Goal: Task Accomplishment & Management: Use online tool/utility

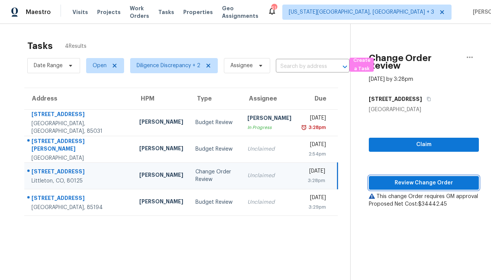
click at [420, 182] on span "Review Change Order" at bounding box center [424, 182] width 98 height 9
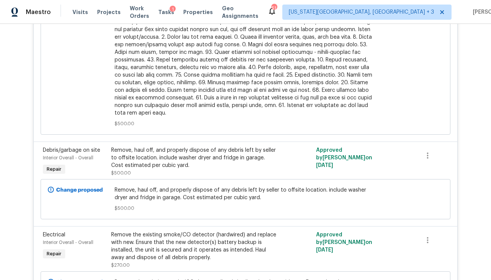
scroll to position [1938, 0]
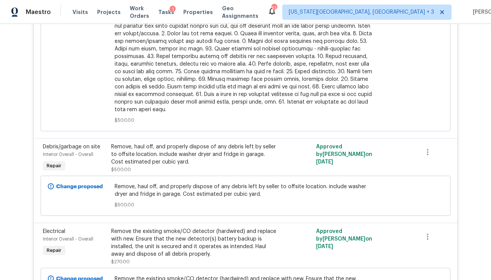
click at [181, 143] on div "Remove, haul off, and properly dispose of any debris left by seller to offsite …" at bounding box center [194, 154] width 166 height 23
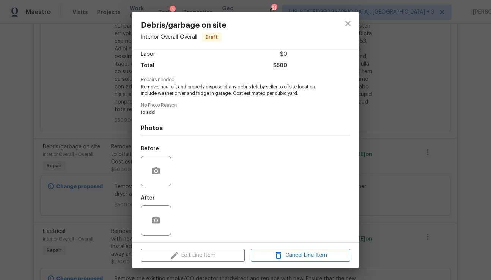
scroll to position [55, 0]
click at [349, 25] on icon "close" at bounding box center [348, 23] width 5 height 5
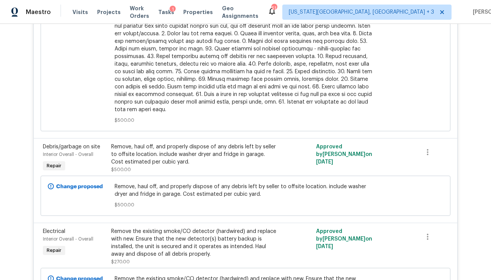
scroll to position [2025, 0]
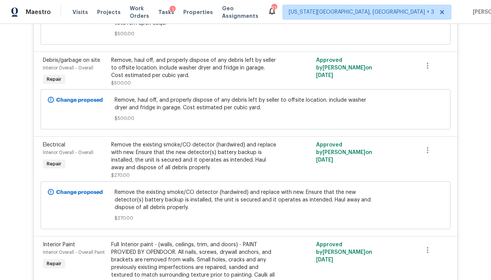
click at [213, 141] on div "Remove the existing smoke/CO detector (hardwired) and replace with new. Ensure …" at bounding box center [194, 156] width 166 height 30
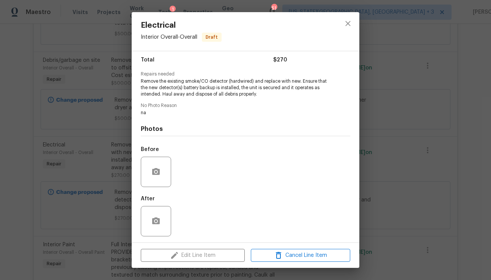
scroll to position [61, 0]
click at [347, 26] on icon "close" at bounding box center [348, 23] width 9 height 9
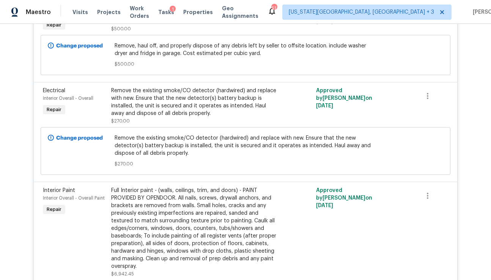
scroll to position [2147, 0]
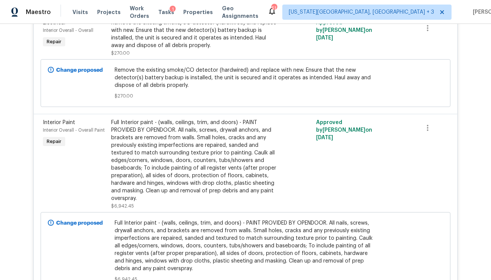
click at [225, 151] on div "Full Interior paint - (walls, ceilings, trim, and doors) - PAINT PROVIDED BY OP…" at bounding box center [194, 161] width 166 height 84
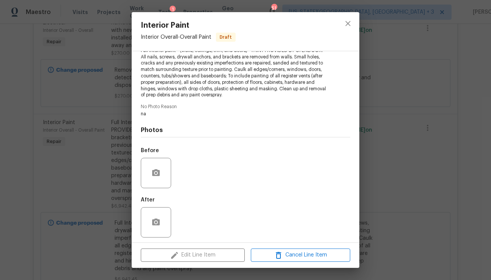
scroll to position [92, 0]
click at [346, 24] on icon "close" at bounding box center [348, 23] width 9 height 9
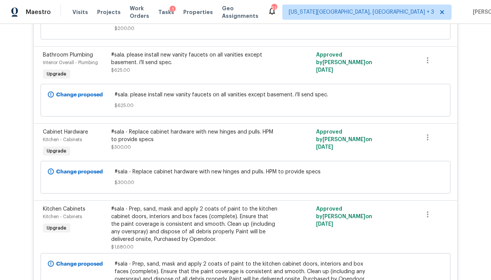
scroll to position [896, 0]
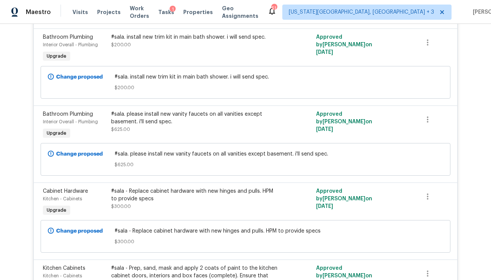
click at [177, 110] on div "#sala. please install new vanity faucets on all vanities except basement. i'll …" at bounding box center [194, 117] width 166 height 15
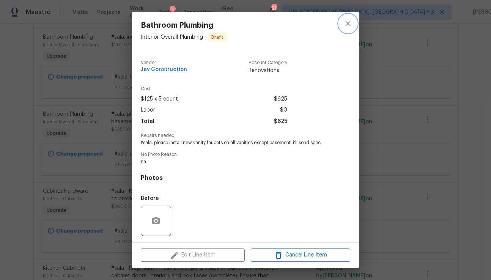
click at [348, 27] on icon "close" at bounding box center [348, 23] width 9 height 9
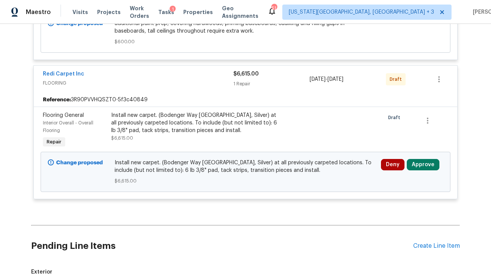
scroll to position [2460, 0]
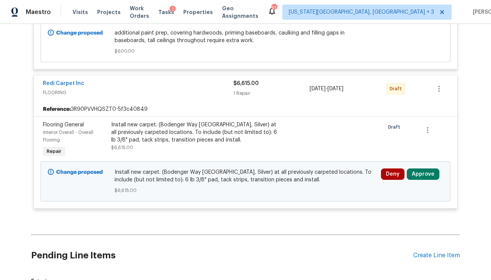
click at [171, 121] on div "Install new carpet. (Bodenger Way [GEOGRAPHIC_DATA], Silver) at all previously …" at bounding box center [194, 132] width 166 height 23
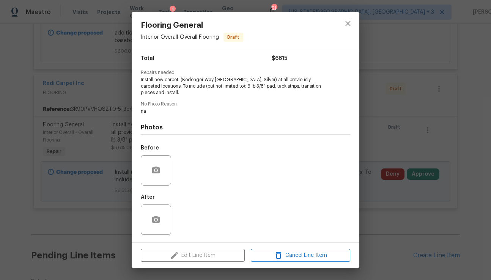
scroll to position [61, 0]
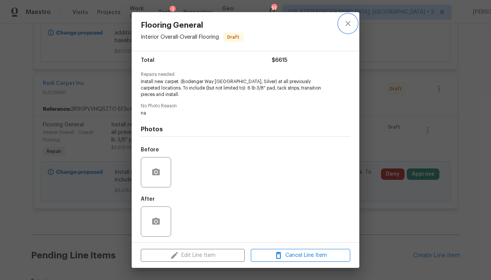
click at [351, 27] on icon "close" at bounding box center [348, 23] width 9 height 9
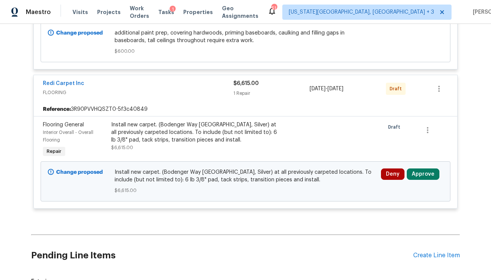
click at [421, 169] on button "Approve" at bounding box center [423, 174] width 33 height 11
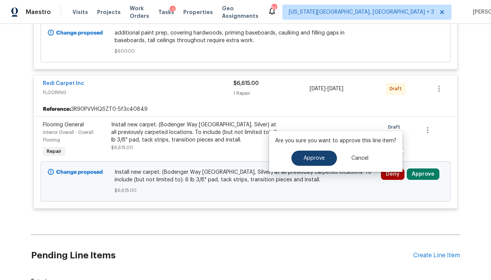
click at [313, 161] on span "Approve" at bounding box center [314, 159] width 21 height 6
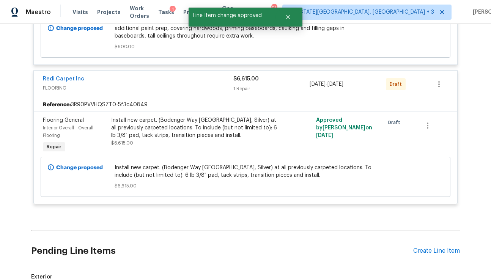
scroll to position [2444, 0]
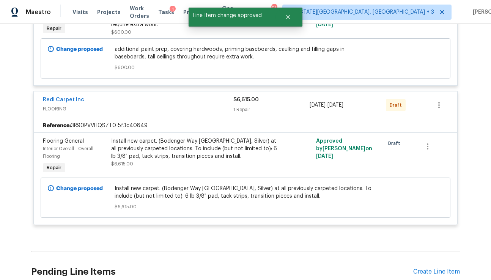
click at [218, 137] on div "Install new carpet. (Bodenger Way [GEOGRAPHIC_DATA], Silver) at all previously …" at bounding box center [194, 148] width 166 height 23
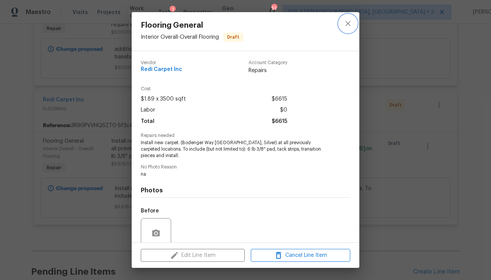
click at [344, 25] on icon "close" at bounding box center [348, 23] width 9 height 9
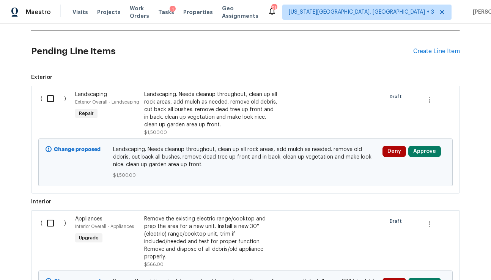
scroll to position [2570, 0]
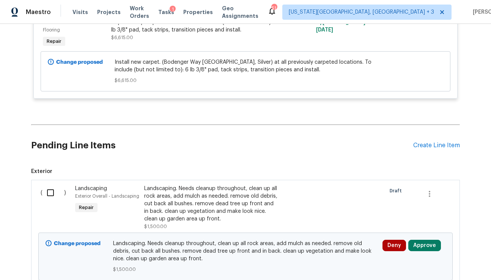
click at [223, 185] on div "Landscaping. Needs cleanup throughout, clean up all rock areas, add mulch as ne…" at bounding box center [211, 204] width 134 height 38
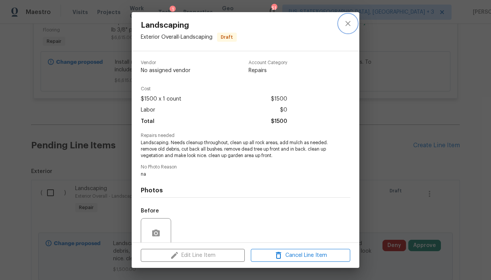
click at [347, 27] on icon "close" at bounding box center [348, 23] width 9 height 9
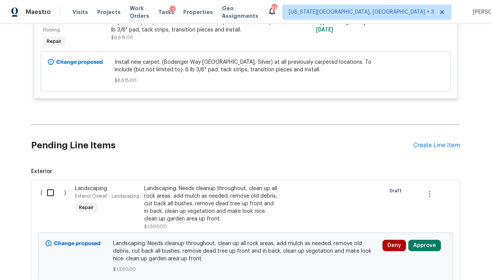
click at [432, 240] on button "Approve" at bounding box center [425, 245] width 33 height 11
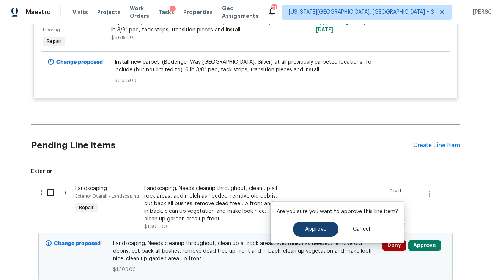
click at [317, 229] on span "Approve" at bounding box center [315, 230] width 21 height 6
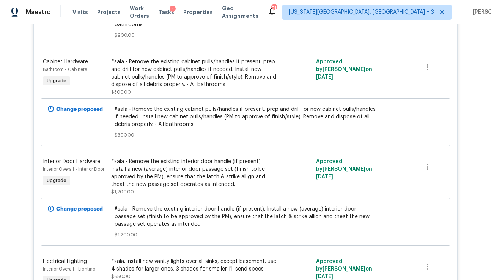
scroll to position [500, 0]
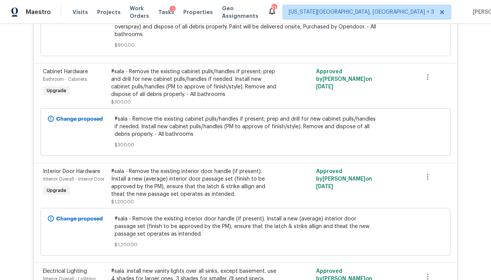
click at [212, 172] on div "#sala - Remove the existing interior door handle (if present). Install a new (a…" at bounding box center [194, 183] width 166 height 30
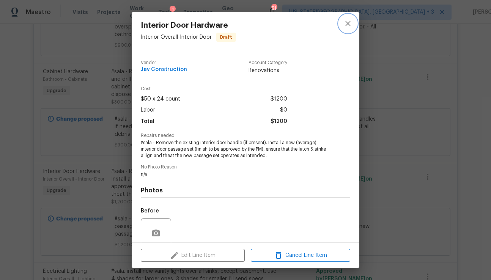
click at [349, 22] on icon "close" at bounding box center [348, 23] width 9 height 9
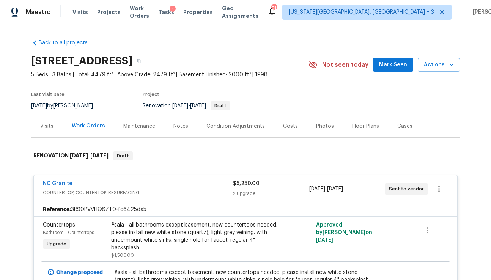
scroll to position [0, 0]
click at [183, 231] on div "#sala - all bathrooms except basement. new countertops needed. please install n…" at bounding box center [194, 236] width 166 height 30
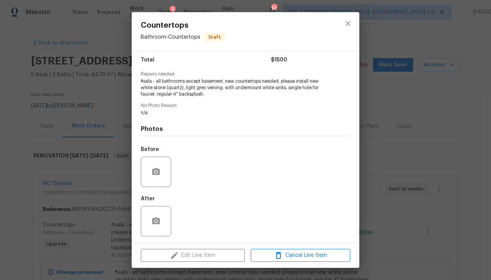
scroll to position [61, 0]
click at [349, 22] on icon "close" at bounding box center [348, 23] width 9 height 9
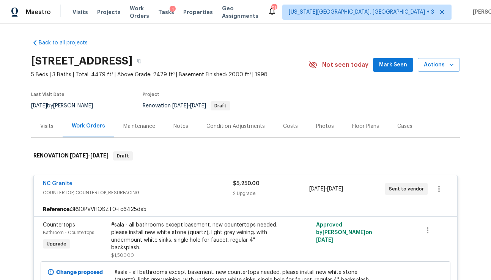
scroll to position [0, 0]
click at [295, 124] on div "Costs" at bounding box center [290, 126] width 33 height 22
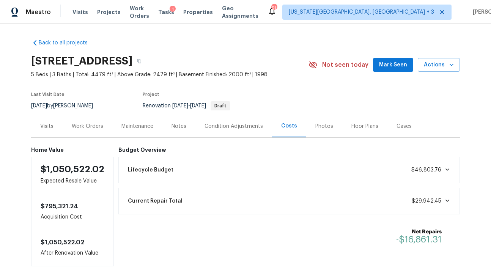
click at [53, 170] on span "$1,050,522.02" at bounding box center [73, 169] width 64 height 9
click at [469, 132] on div "Back to all projects [STREET_ADDRESS] 5 Beds | 3 Baths | Total: 4479 ft² | Abov…" at bounding box center [245, 152] width 491 height 256
click at [171, 13] on span "Tasks" at bounding box center [166, 11] width 16 height 5
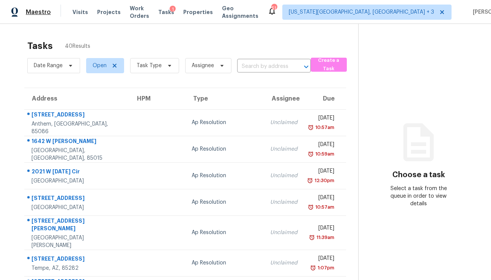
click at [35, 12] on span "Maestro" at bounding box center [38, 12] width 25 height 8
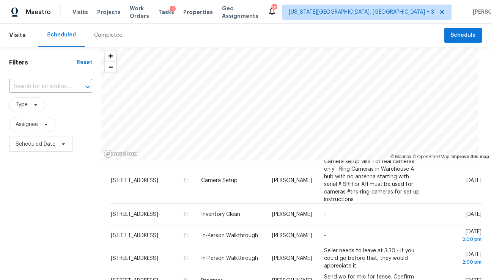
click at [106, 37] on div "Completed" at bounding box center [108, 36] width 28 height 8
